Goal: Transaction & Acquisition: Purchase product/service

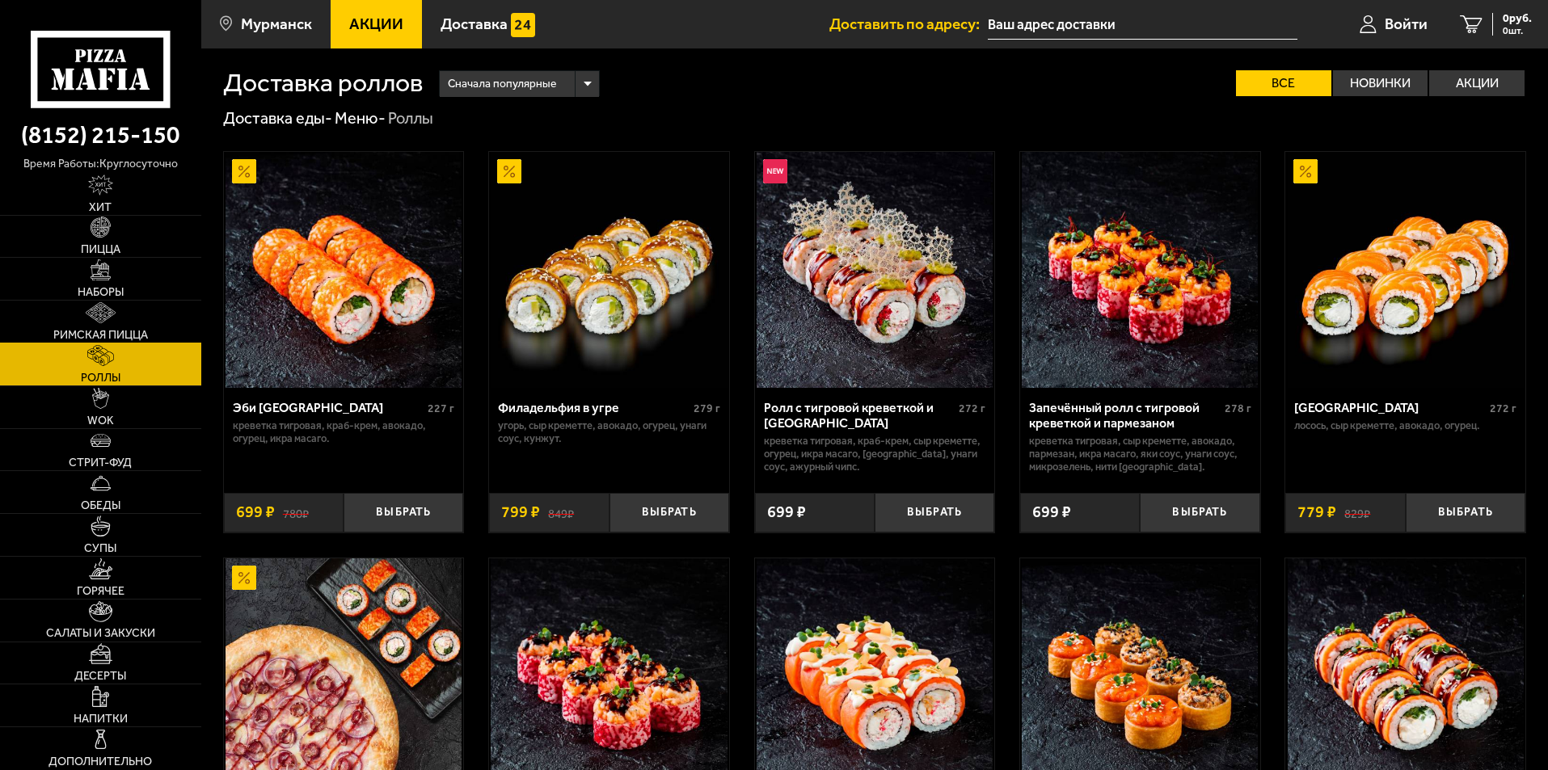
scroll to position [808, 0]
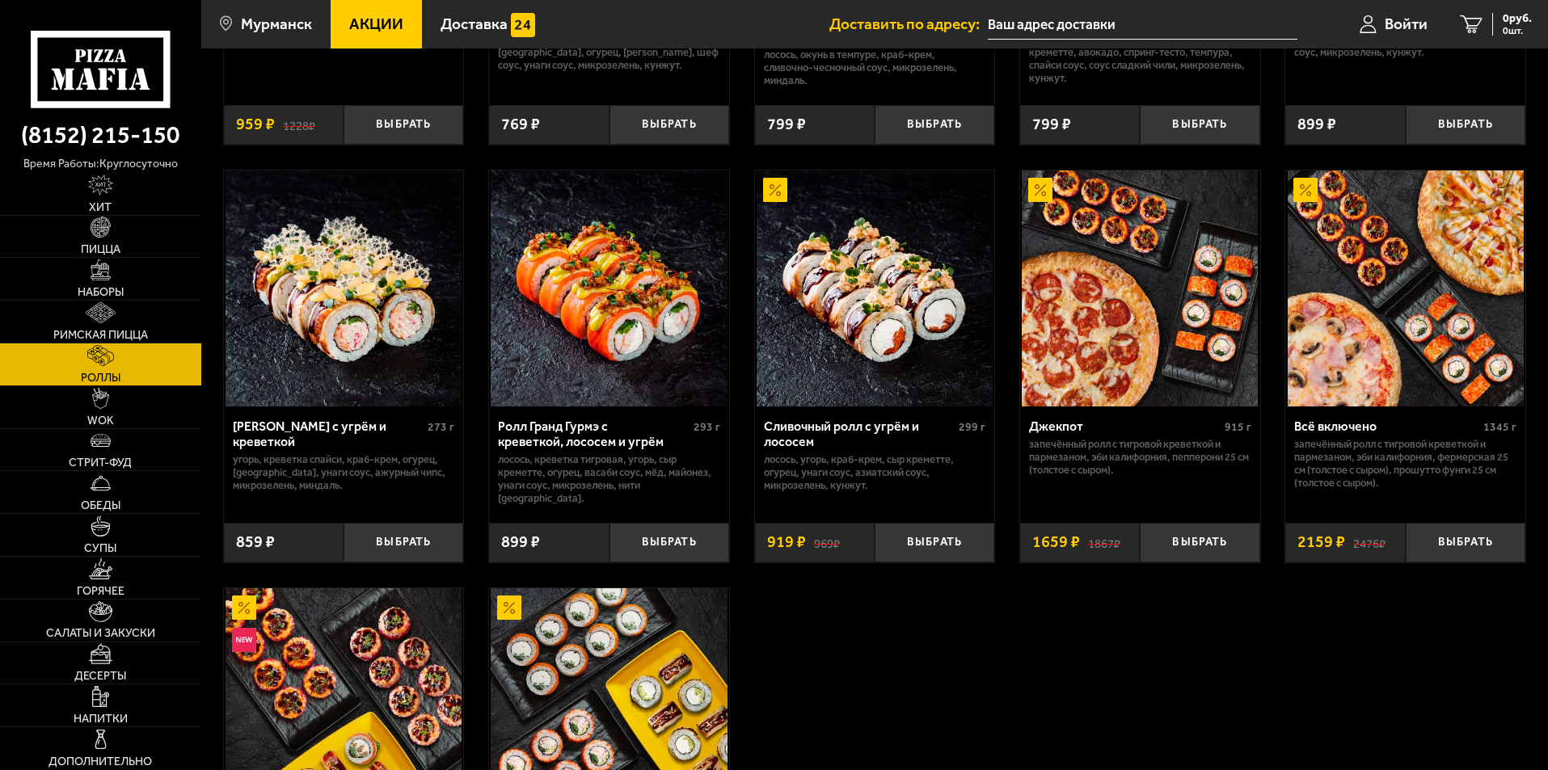
click at [125, 376] on link "Роллы" at bounding box center [100, 365] width 201 height 42
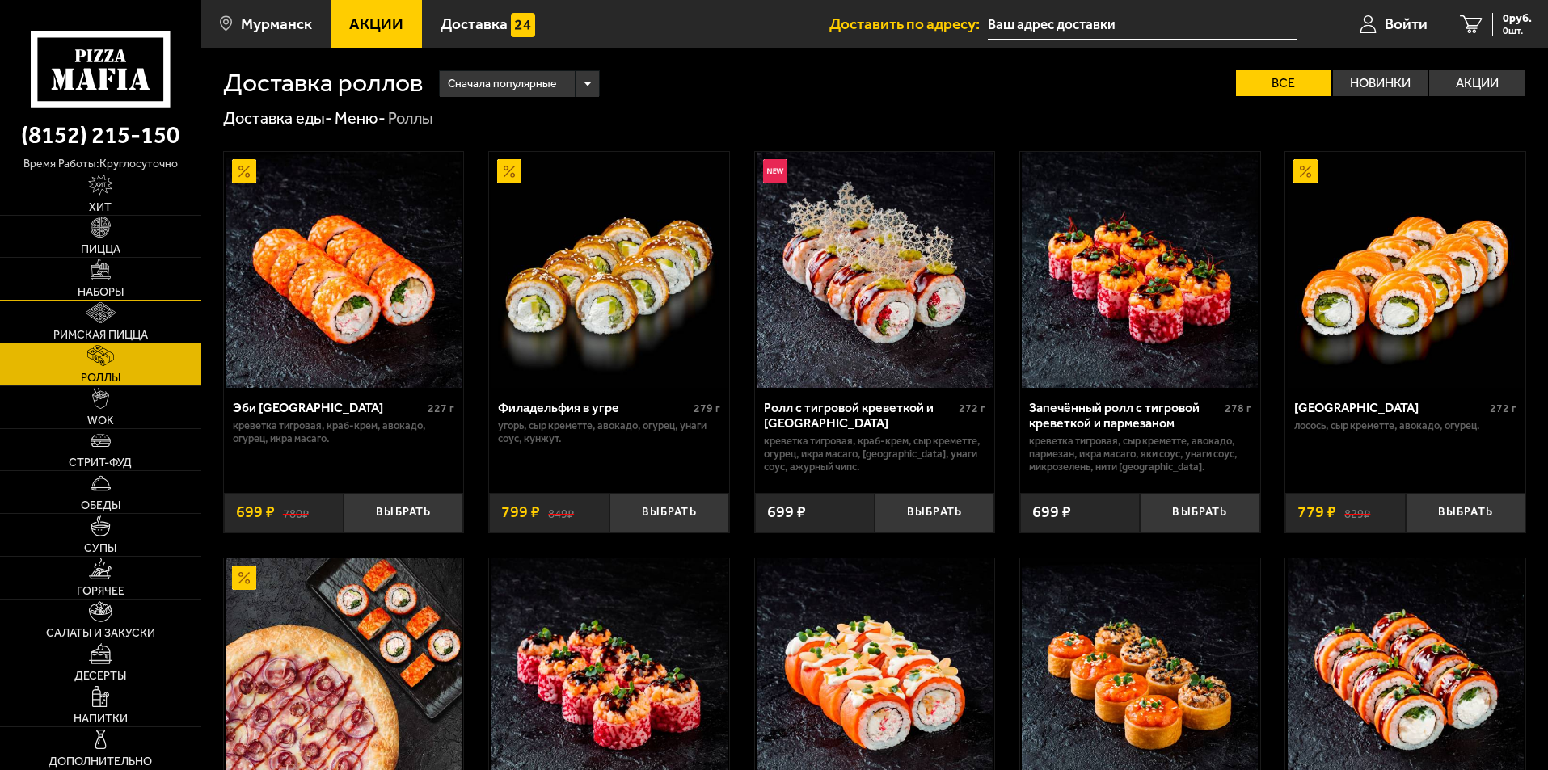
click at [139, 269] on link "Наборы" at bounding box center [100, 279] width 201 height 42
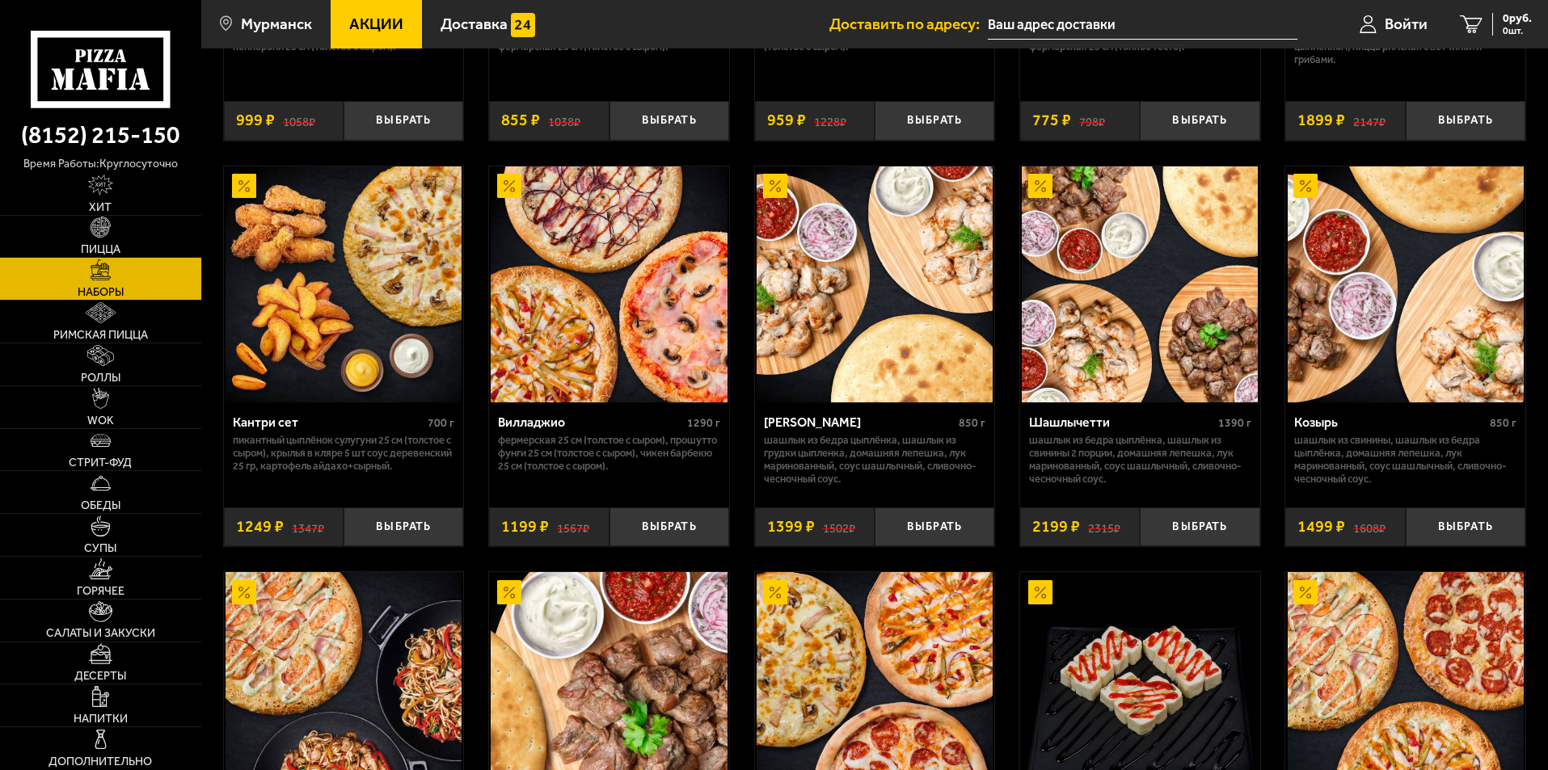
scroll to position [404, 0]
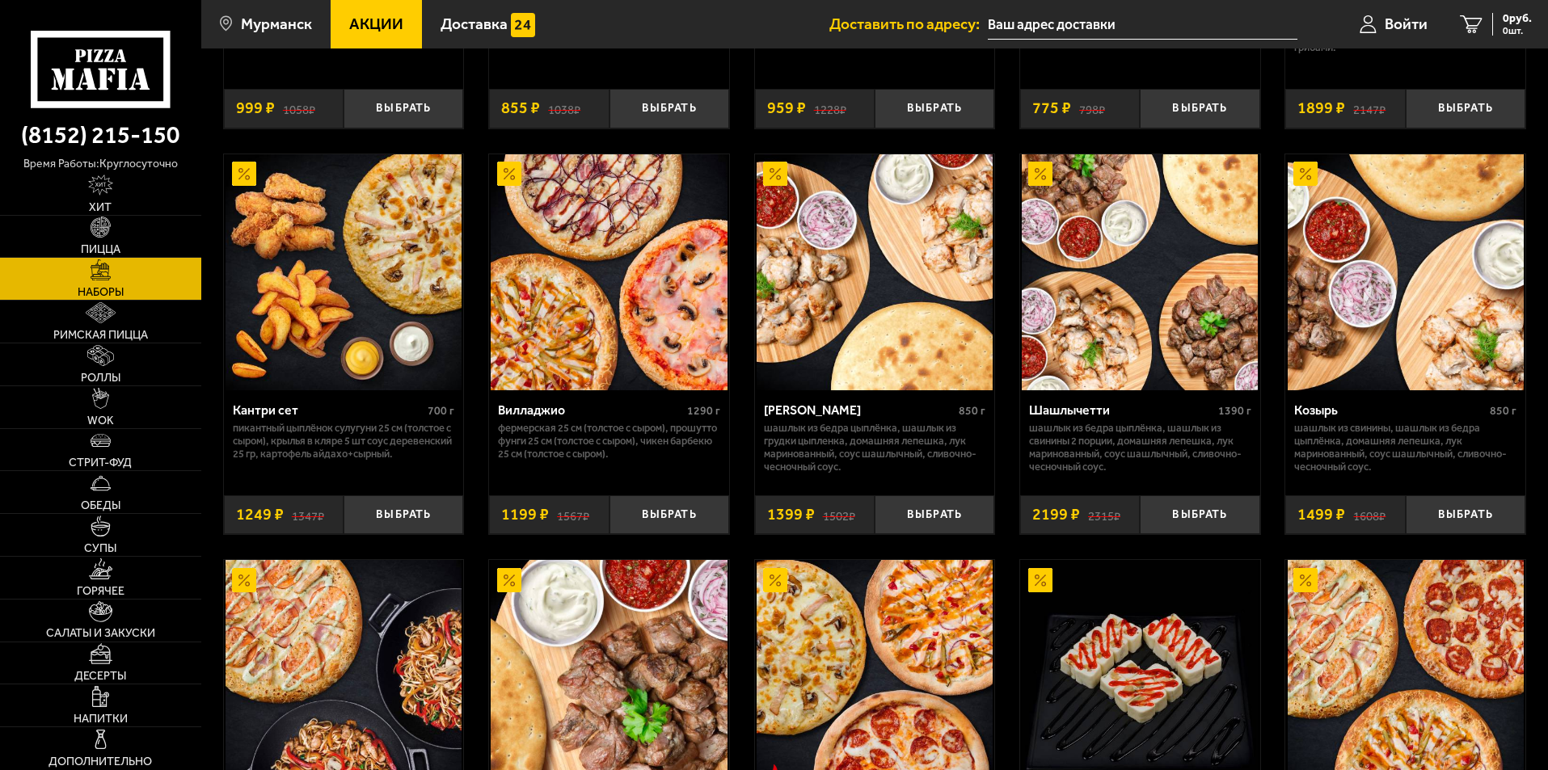
click at [858, 328] on img at bounding box center [875, 272] width 236 height 236
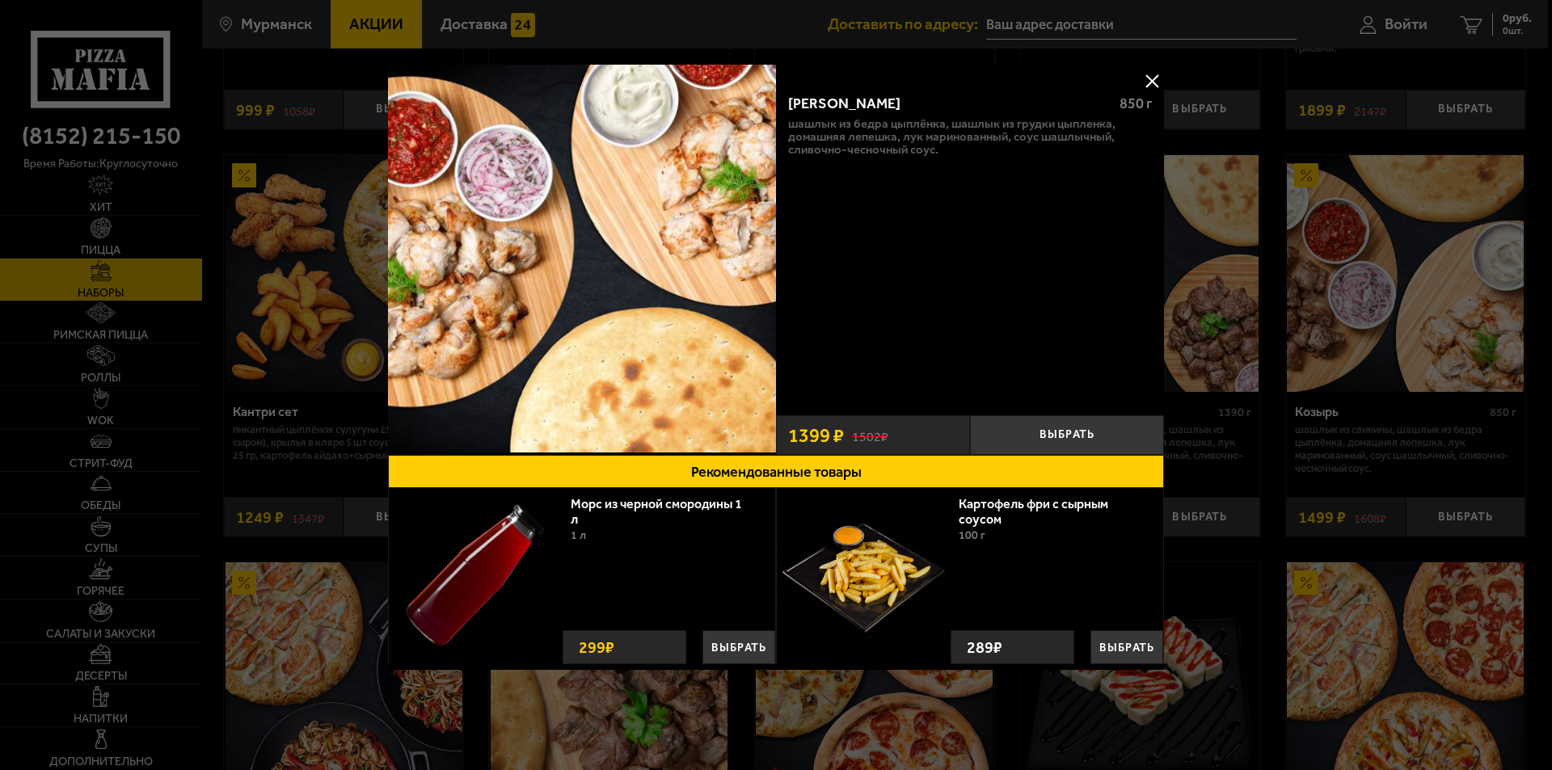
click at [1147, 74] on button at bounding box center [1152, 81] width 24 height 24
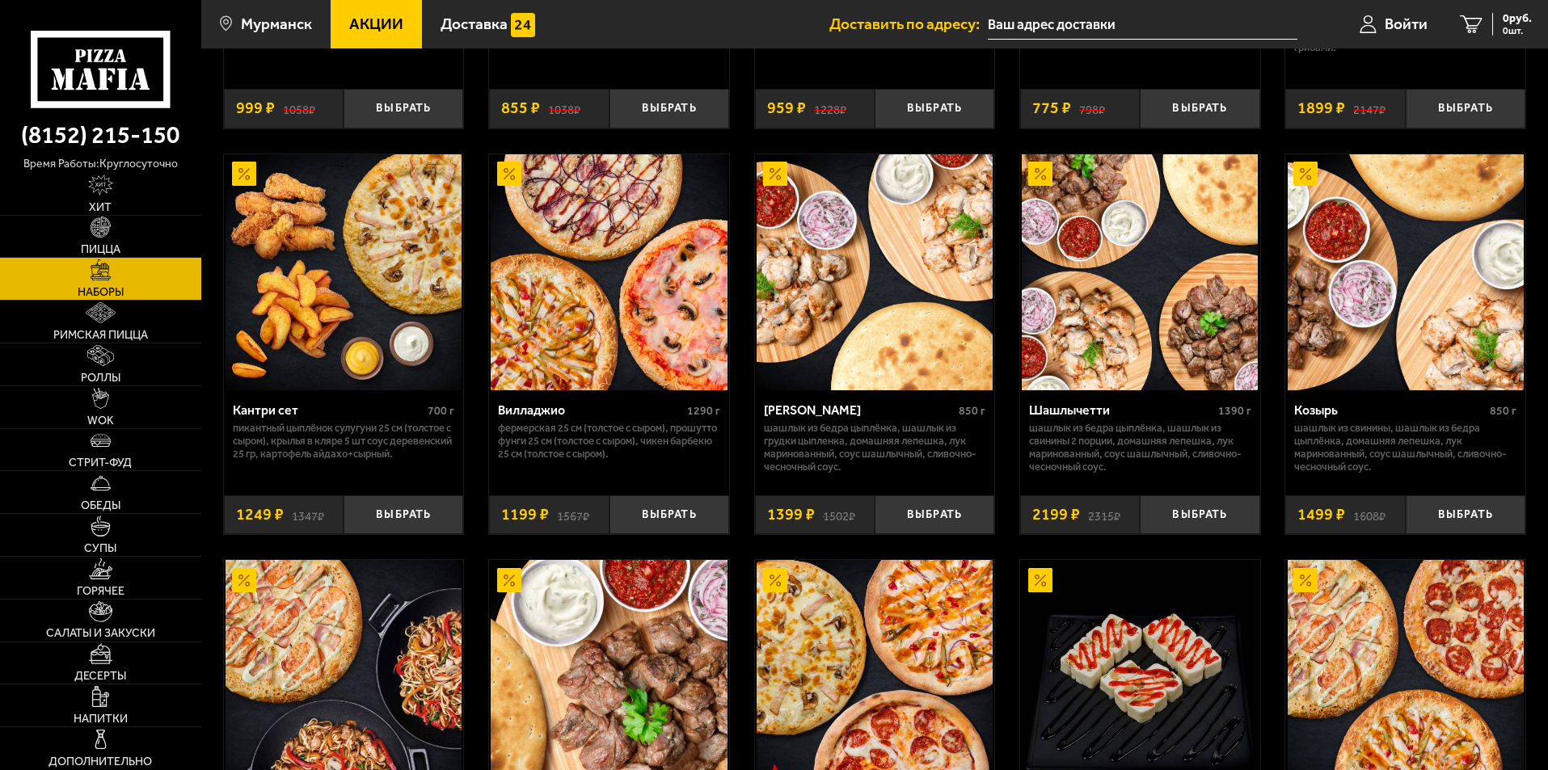
click at [1095, 277] on img at bounding box center [1140, 272] width 236 height 236
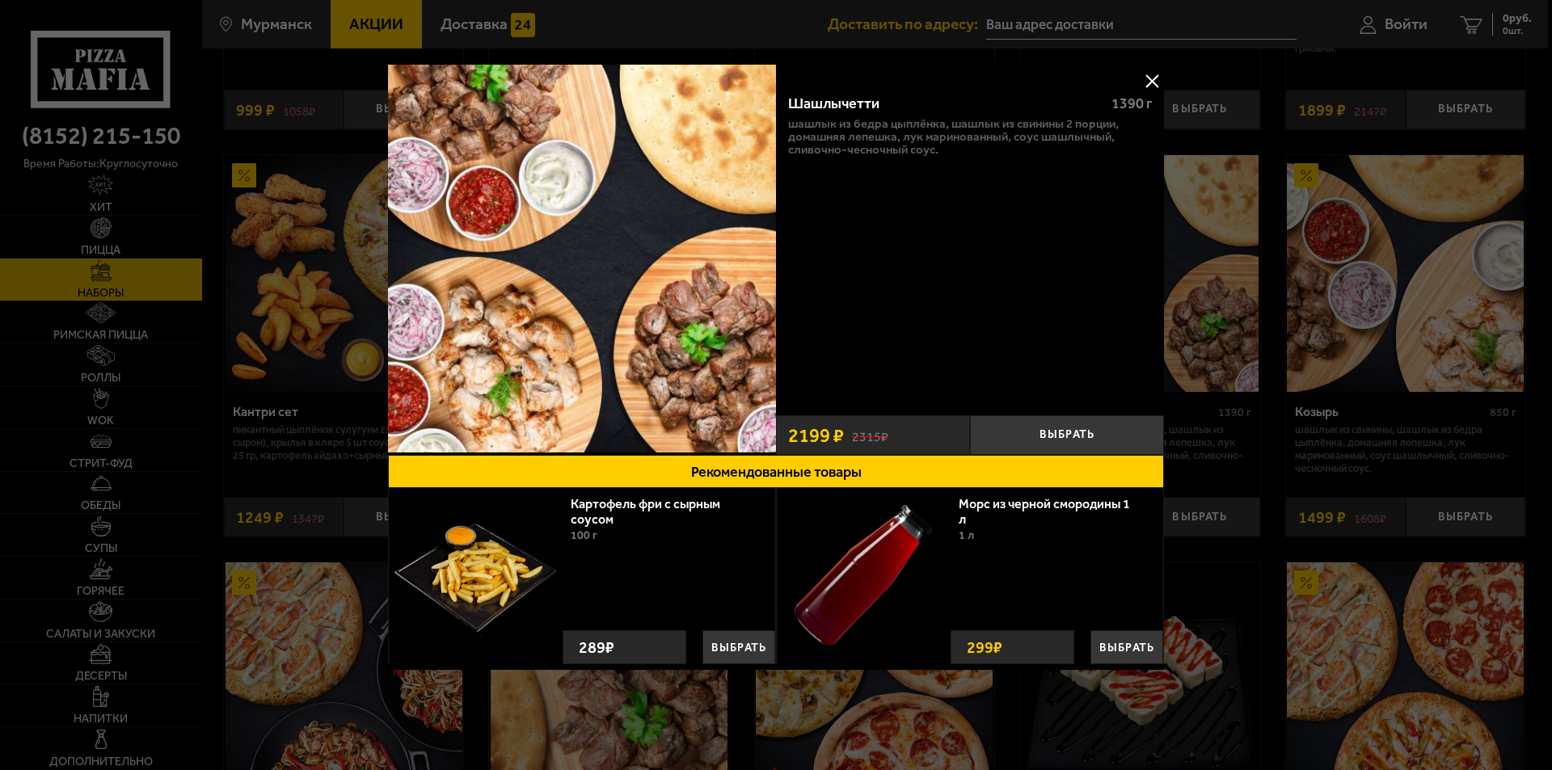
click at [1149, 78] on button at bounding box center [1152, 81] width 24 height 24
